Goal: Task Accomplishment & Management: Manage account settings

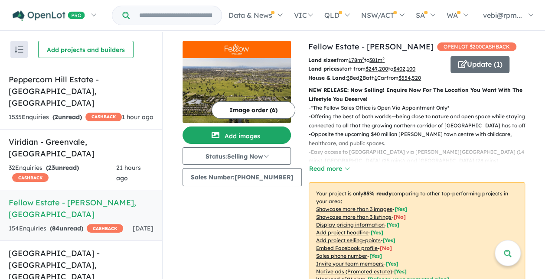
scroll to position [7, 0]
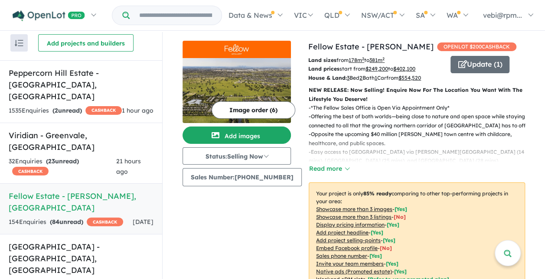
click at [83, 218] on strong "( 84 unread)" at bounding box center [66, 222] width 33 height 8
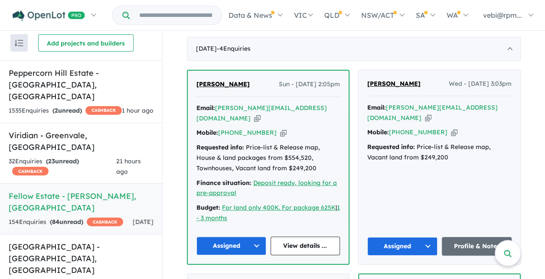
scroll to position [391, 0]
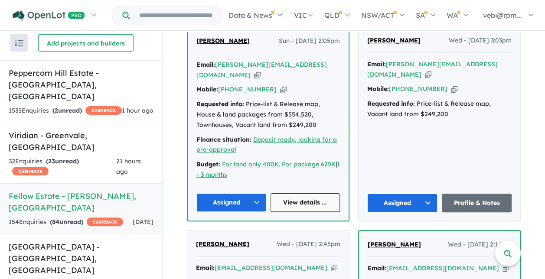
click at [309, 205] on link "View details ..." at bounding box center [306, 203] width 70 height 19
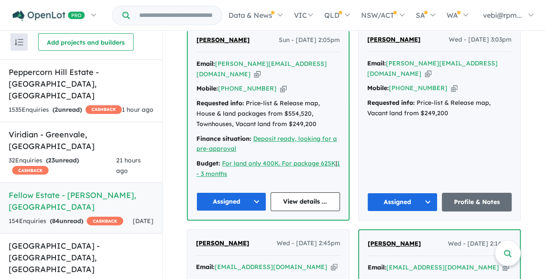
scroll to position [1, 0]
click at [80, 241] on h5 "Camden Place Estate - Strathtulloh , VIC" at bounding box center [81, 257] width 145 height 35
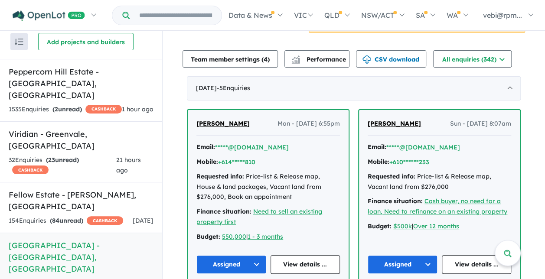
scroll to position [296, 0]
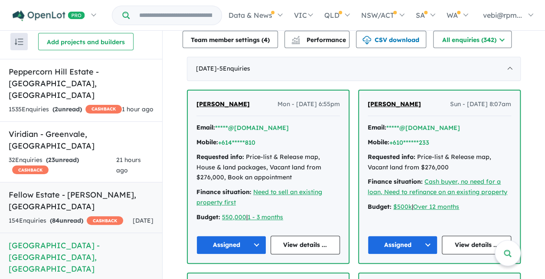
click at [53, 217] on strong "( 84 unread)" at bounding box center [66, 221] width 33 height 8
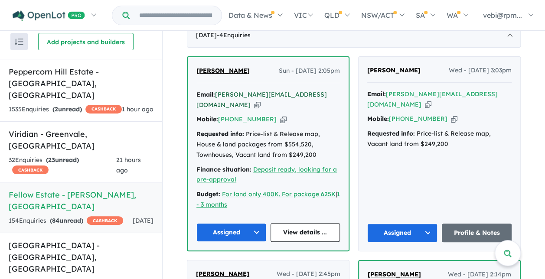
scroll to position [391, 0]
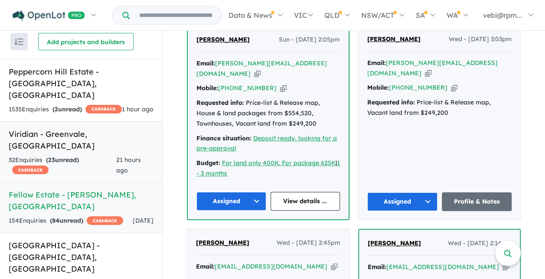
click at [94, 155] on div "32 Enquir ies ( 23 unread) CASHBACK" at bounding box center [63, 165] width 108 height 21
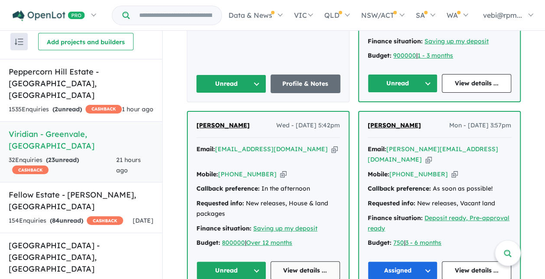
scroll to position [457, 0]
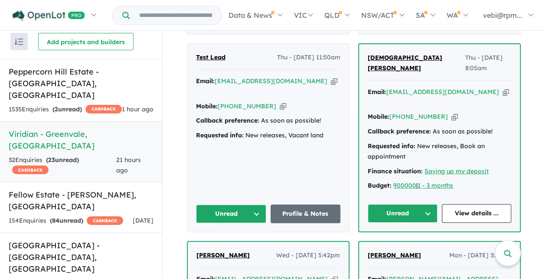
click at [246, 205] on button "Unread" at bounding box center [231, 214] width 70 height 19
click at [241, 245] on button "Assigned" at bounding box center [235, 255] width 76 height 20
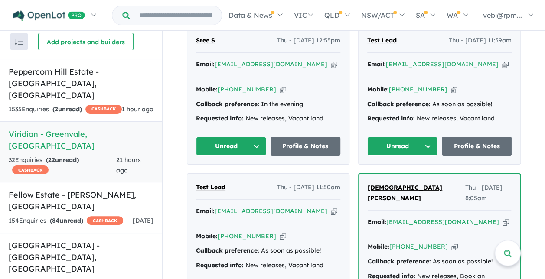
scroll to position [283, 0]
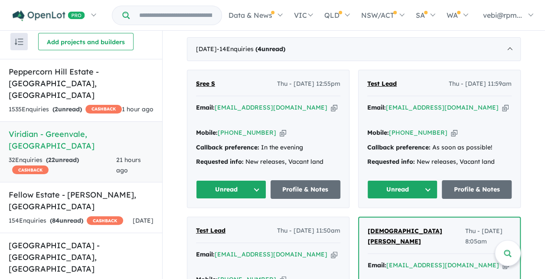
click at [407, 185] on button "Unread" at bounding box center [403, 190] width 70 height 19
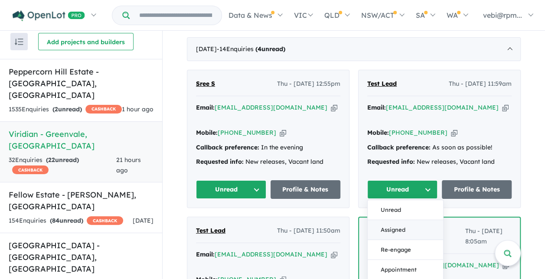
click at [398, 223] on button "Assigned" at bounding box center [406, 230] width 76 height 20
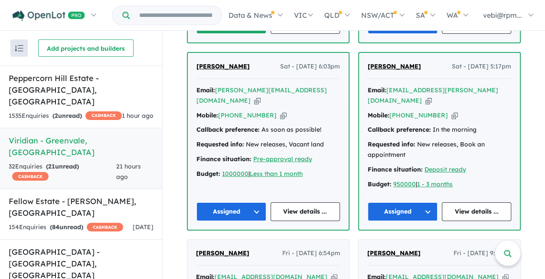
scroll to position [804, 0]
